Goal: Information Seeking & Learning: Learn about a topic

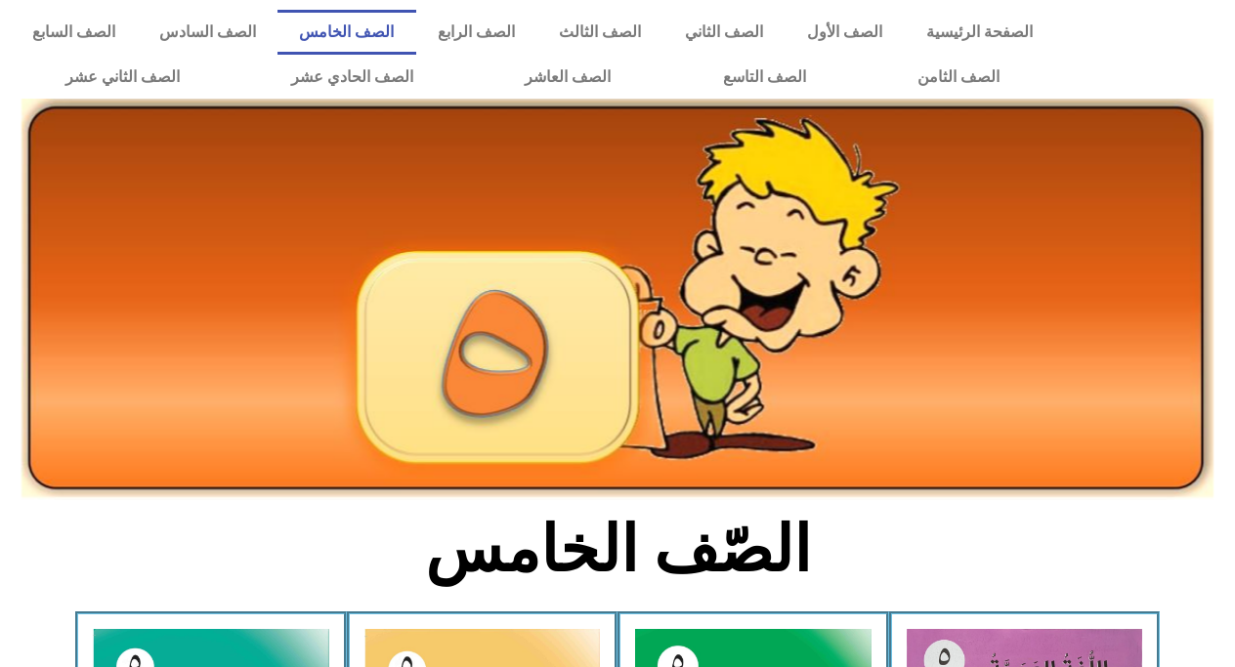
click at [1182, 57] on div at bounding box center [1150, 54] width 170 height 109
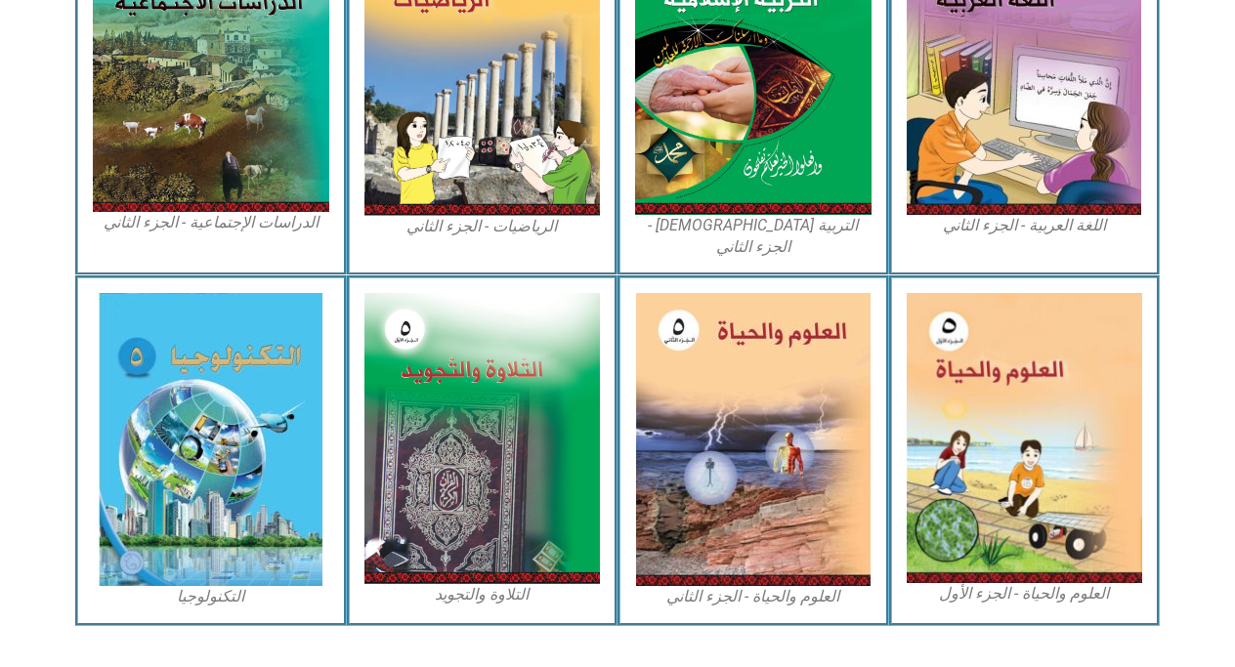
scroll to position [1083, 0]
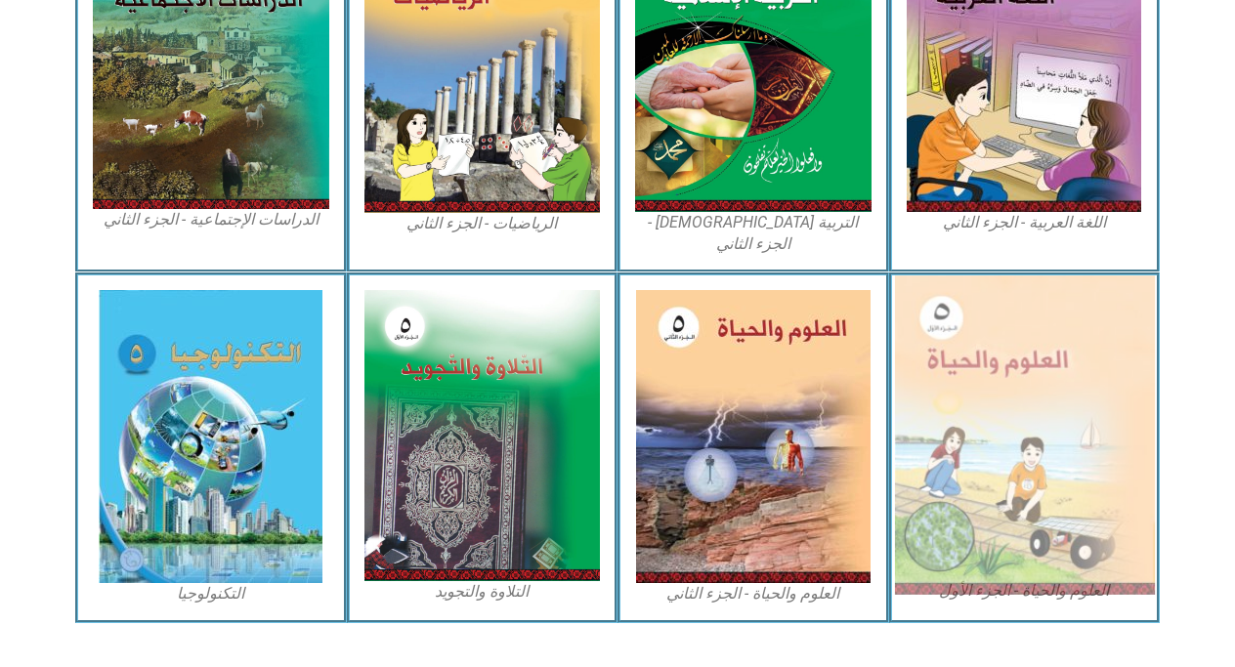
click at [1081, 397] on img at bounding box center [1024, 436] width 260 height 320
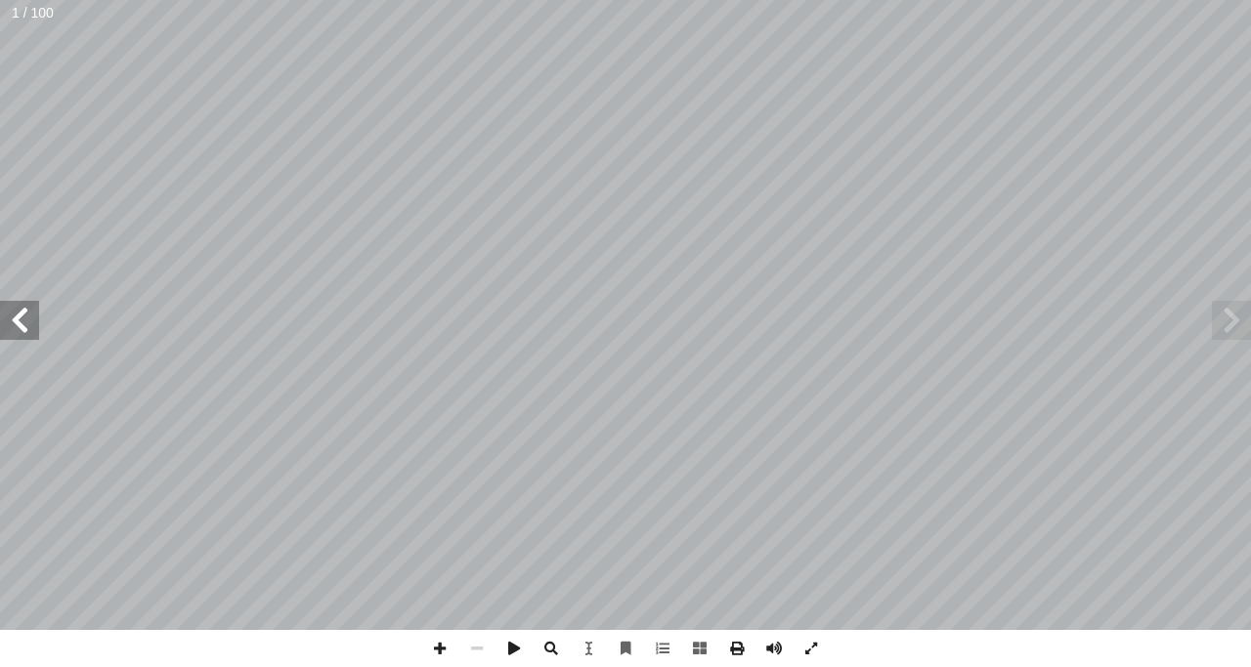
click at [21, 317] on span at bounding box center [19, 320] width 39 height 39
click at [22, 312] on span at bounding box center [19, 320] width 39 height 39
click at [446, 646] on span at bounding box center [439, 648] width 37 height 37
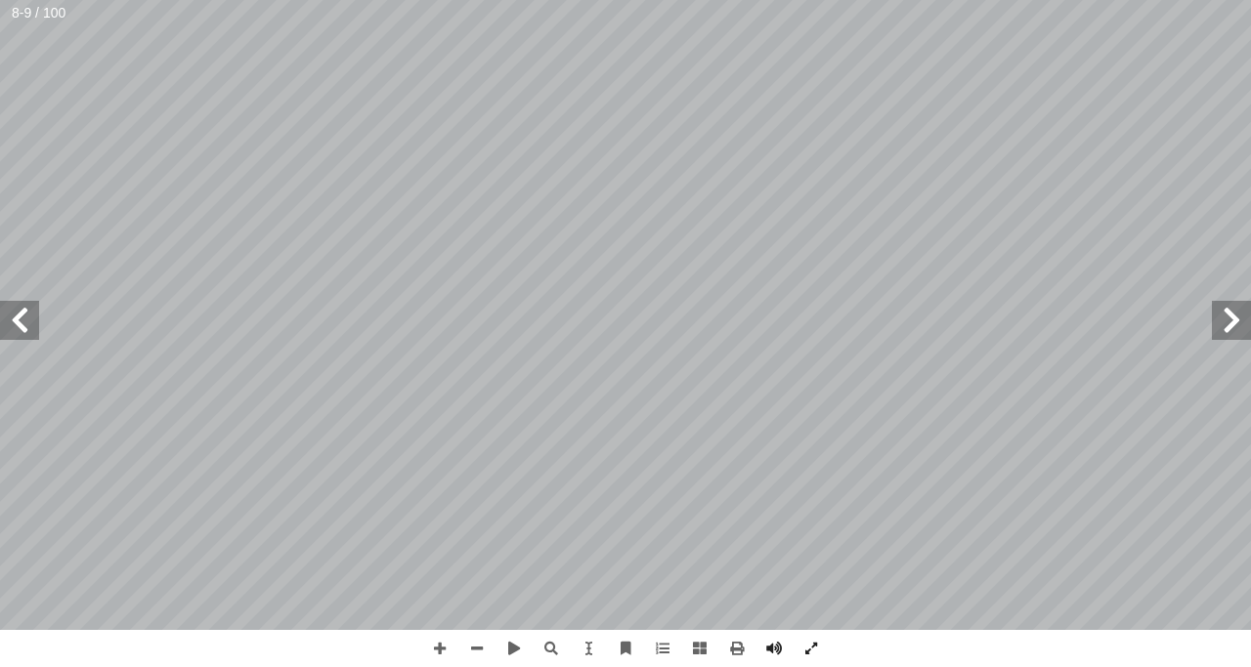
click at [34, 315] on span at bounding box center [19, 320] width 39 height 39
click at [1233, 320] on span at bounding box center [1231, 320] width 39 height 39
click at [1233, 328] on span at bounding box center [1231, 320] width 39 height 39
click at [13, 320] on span at bounding box center [19, 320] width 39 height 39
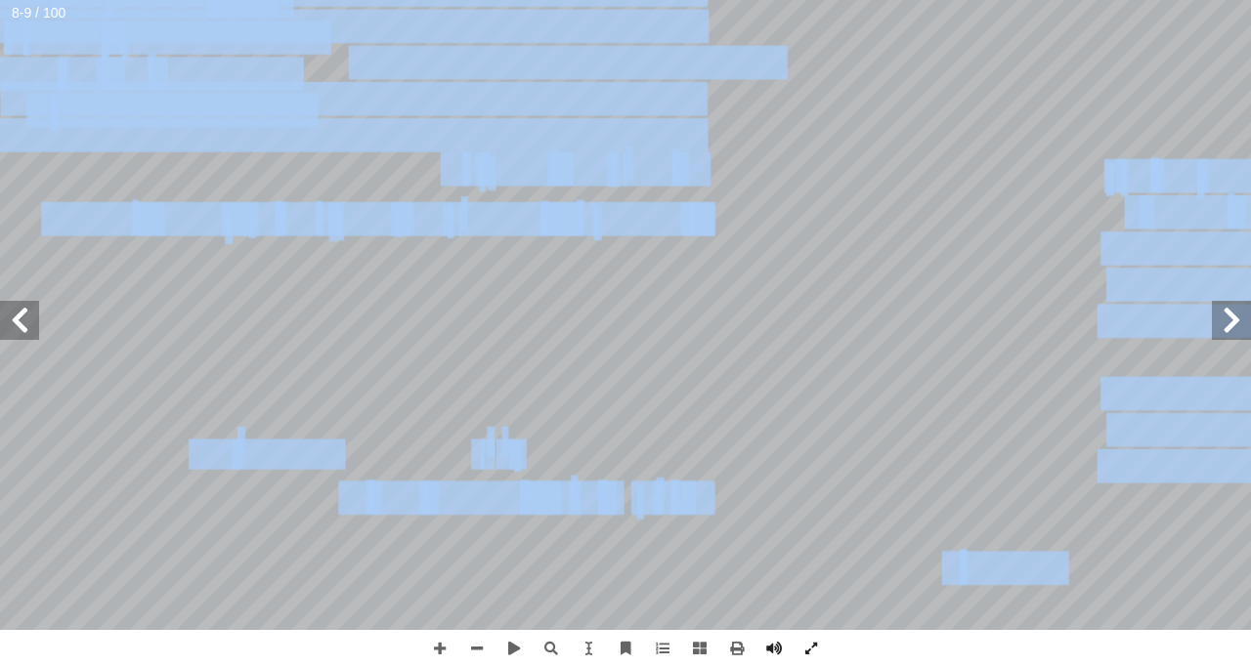
click at [1250, 331] on div "4 ين ّ شجرة الفل ل َّ و َ رس الأ َّ الد ة ّ هر واكتشاف الخلي ْ ج ِ الم ة ّ اكتش…" at bounding box center [625, 315] width 1251 height 630
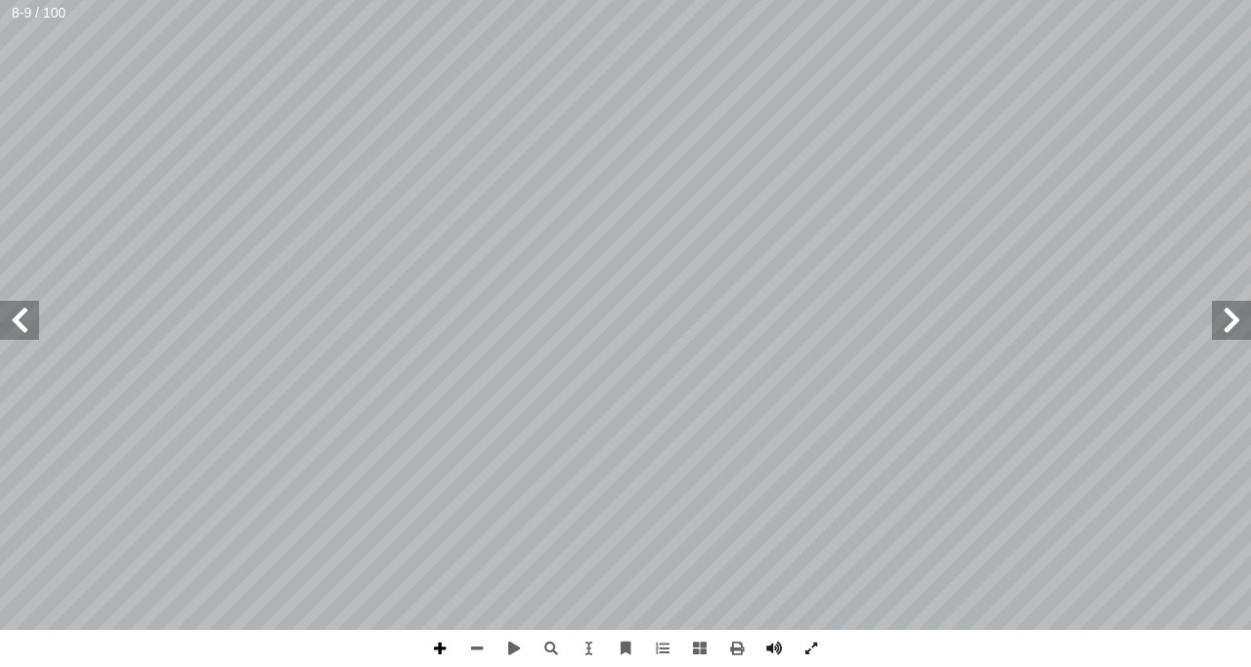
click at [436, 650] on span at bounding box center [439, 648] width 37 height 37
click at [470, 640] on span at bounding box center [476, 648] width 37 height 37
click at [5, 308] on span at bounding box center [19, 320] width 39 height 39
